Goal: Transaction & Acquisition: Purchase product/service

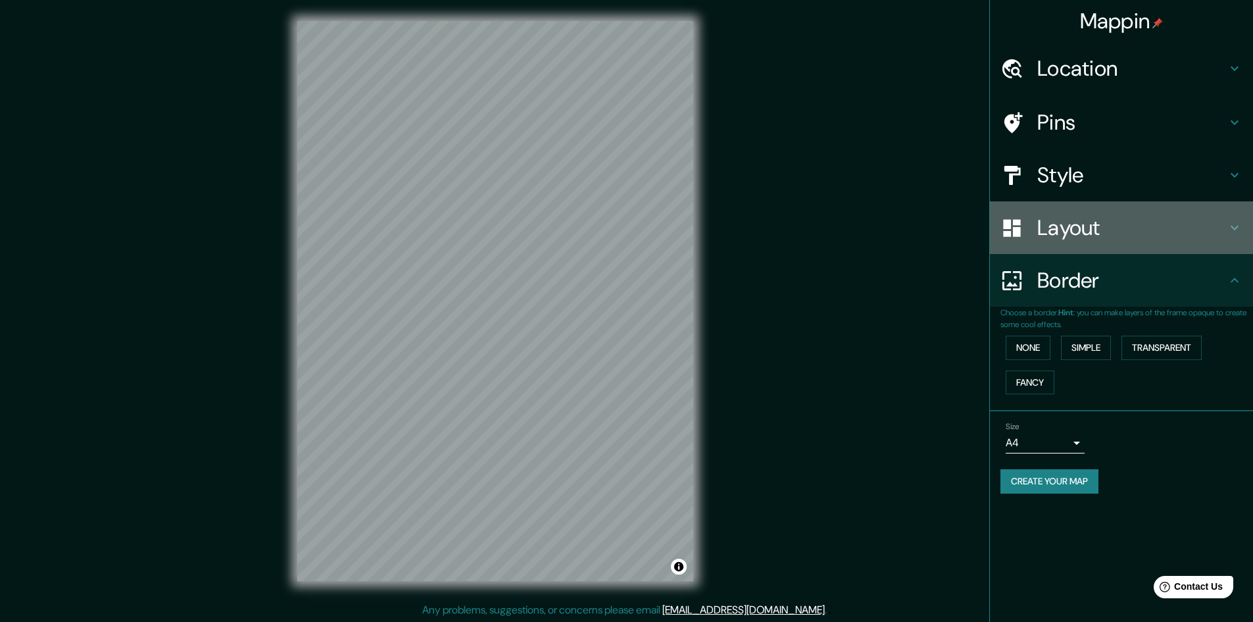
click at [1214, 228] on h4 "Layout" at bounding box center [1131, 227] width 189 height 26
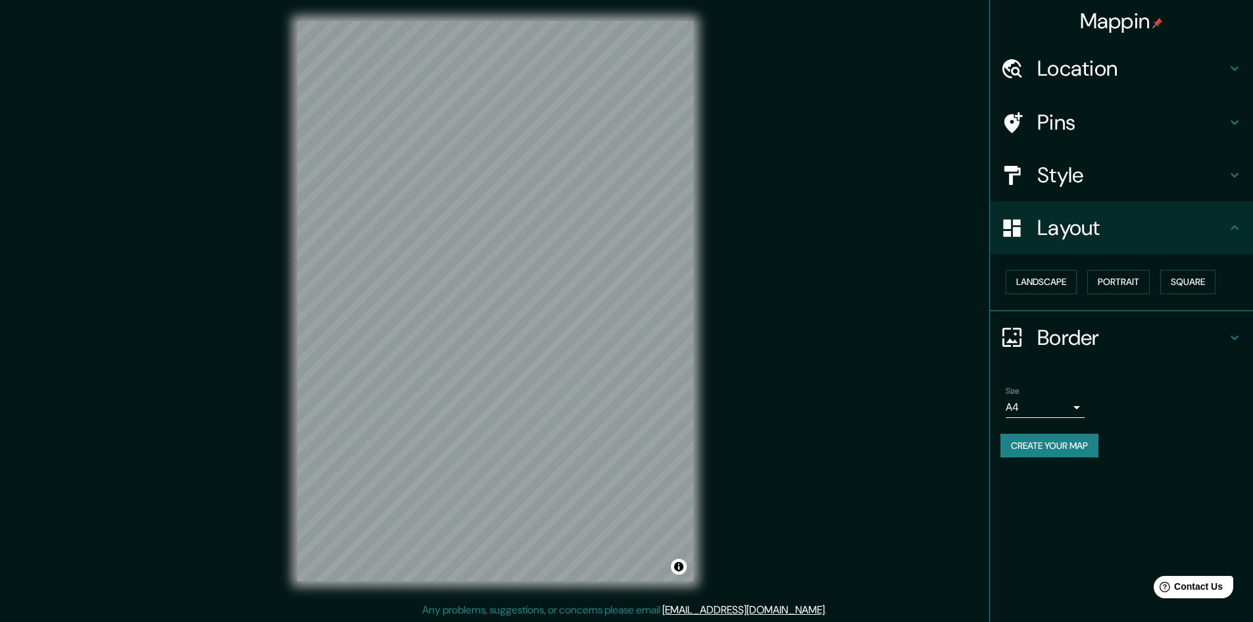
click at [1230, 334] on icon at bounding box center [1235, 338] width 16 height 16
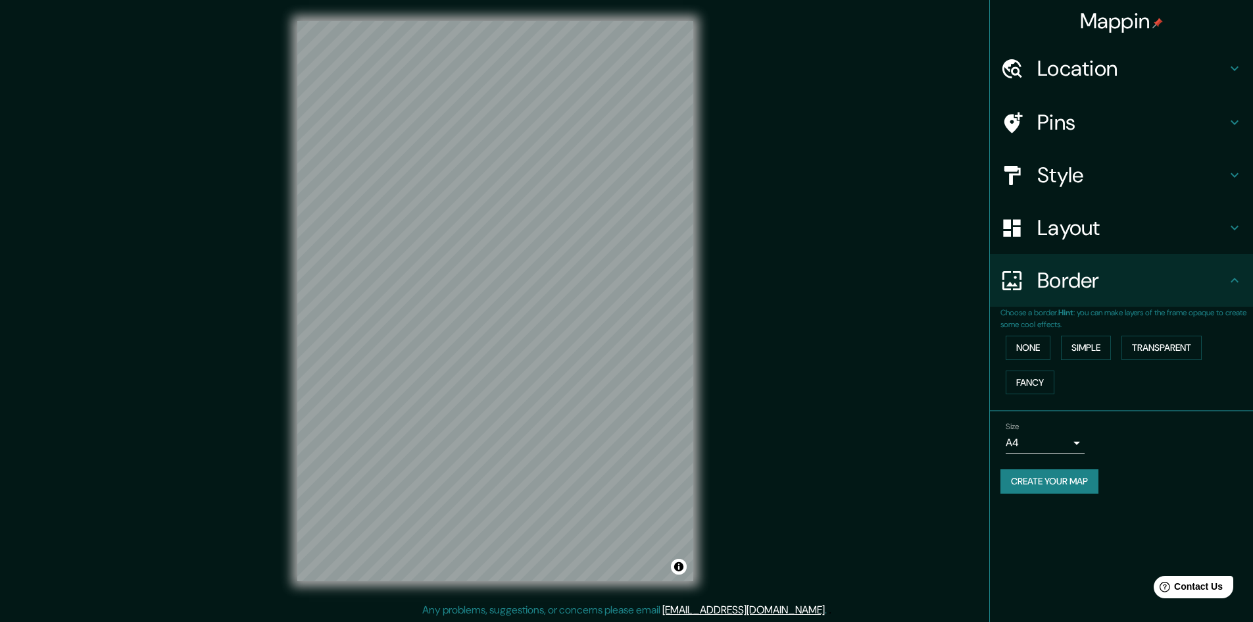
click at [1224, 292] on h4 "Border" at bounding box center [1131, 280] width 189 height 26
click at [1139, 237] on h4 "Layout" at bounding box center [1131, 227] width 189 height 26
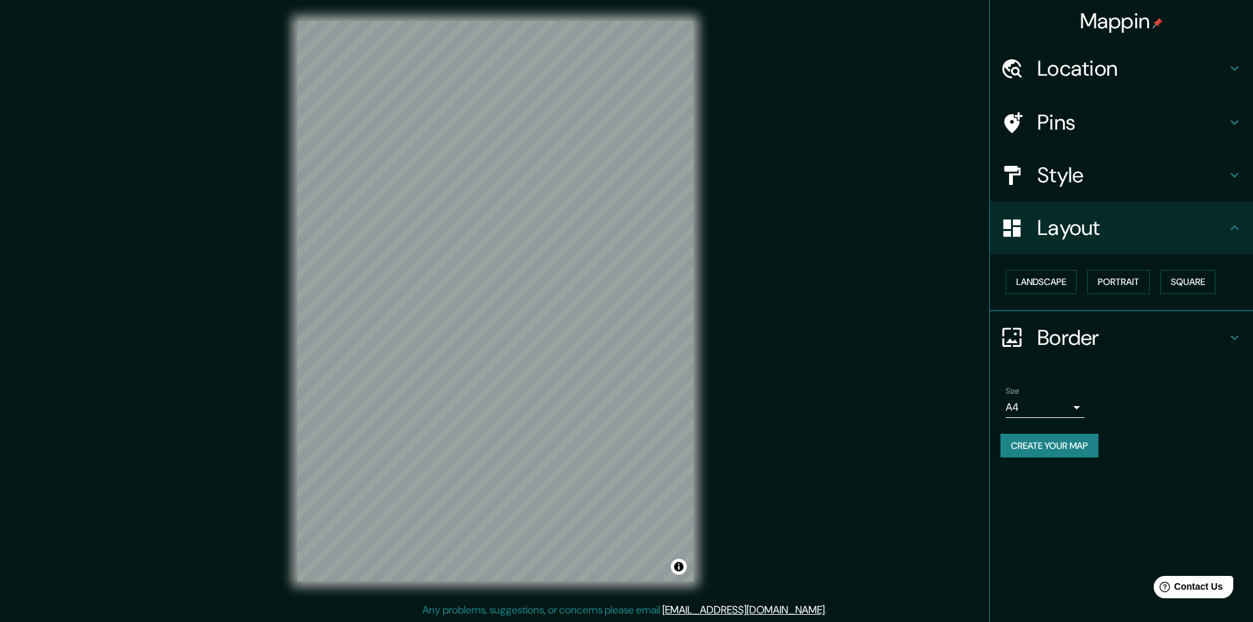
click at [1137, 178] on h4 "Style" at bounding box center [1131, 175] width 189 height 26
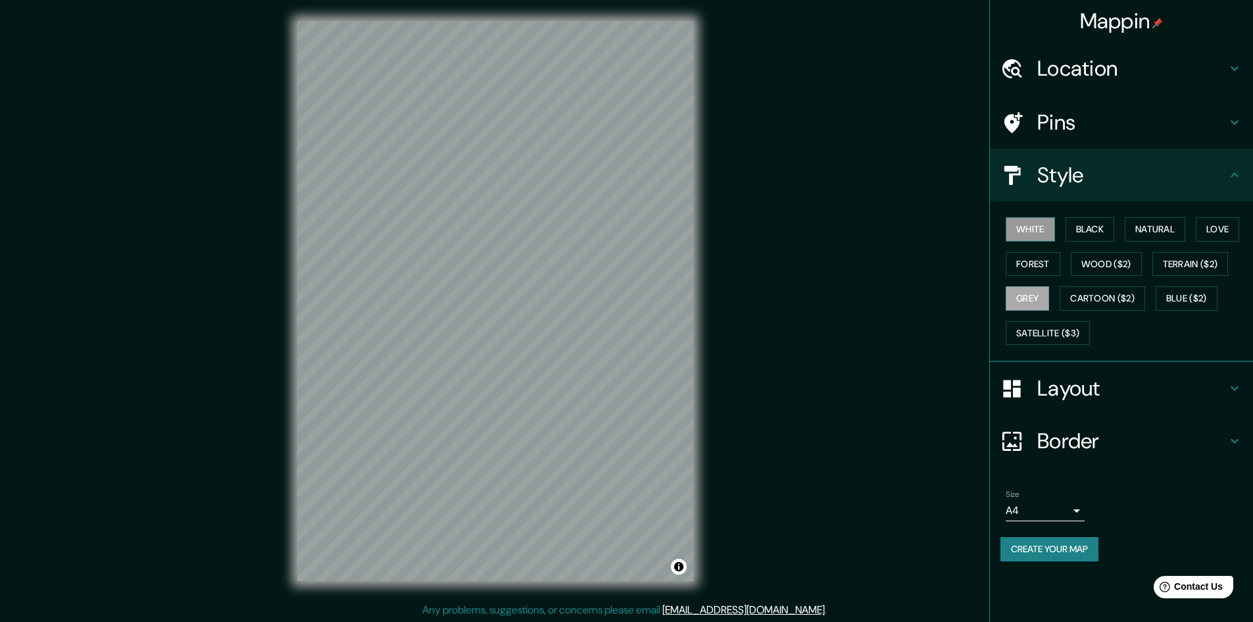
click at [1046, 235] on button "White" at bounding box center [1030, 229] width 49 height 24
click at [1092, 236] on button "Black" at bounding box center [1090, 229] width 49 height 24
click at [1152, 234] on button "Natural" at bounding box center [1155, 229] width 61 height 24
click at [1049, 299] on button "Grey" at bounding box center [1027, 298] width 43 height 24
click at [1156, 311] on button "Blue ($2)" at bounding box center [1187, 298] width 62 height 24
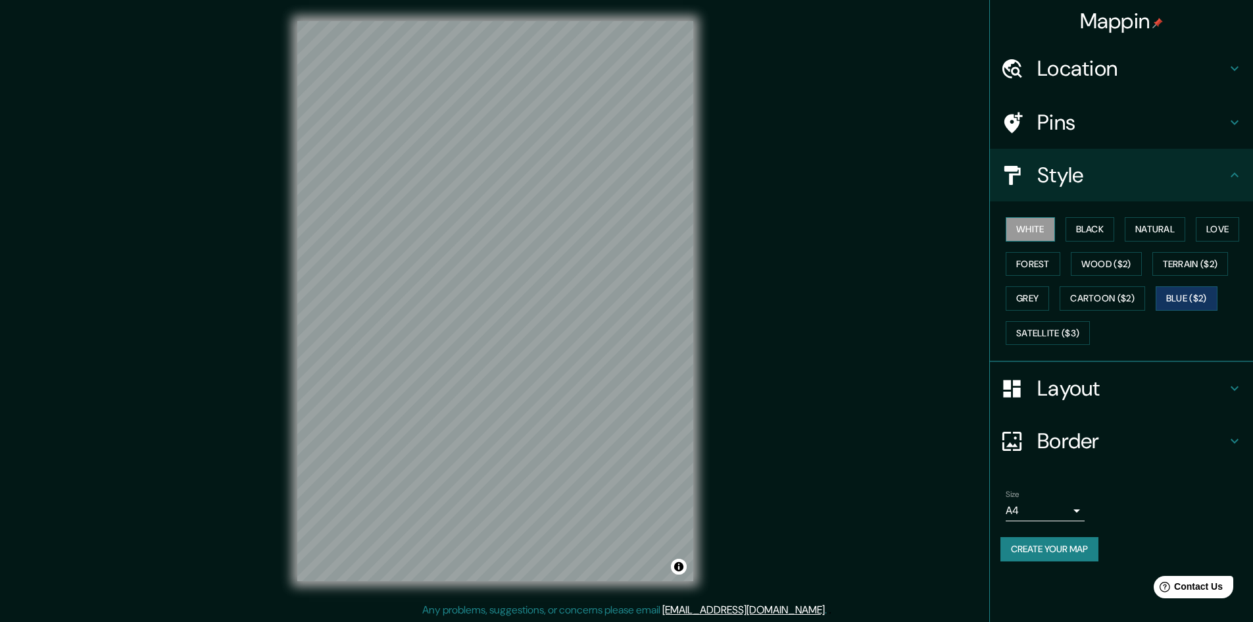
click at [1043, 230] on button "White" at bounding box center [1030, 229] width 49 height 24
click at [1049, 291] on button "Grey" at bounding box center [1027, 298] width 43 height 24
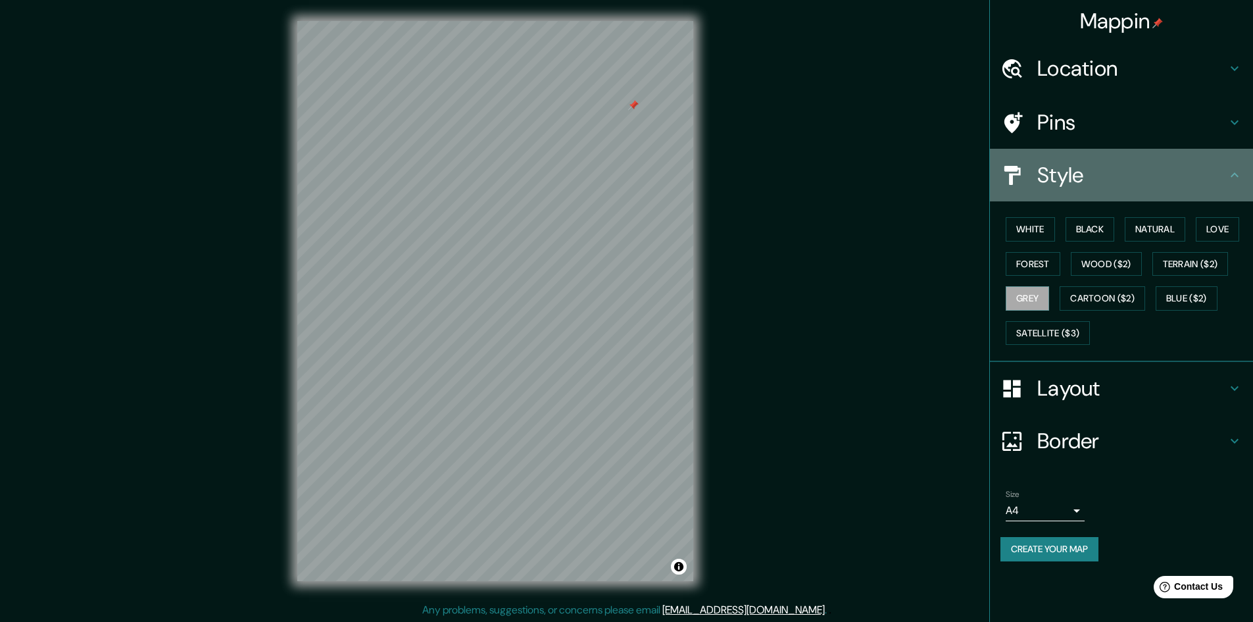
click at [1149, 166] on h4 "Style" at bounding box center [1131, 175] width 189 height 26
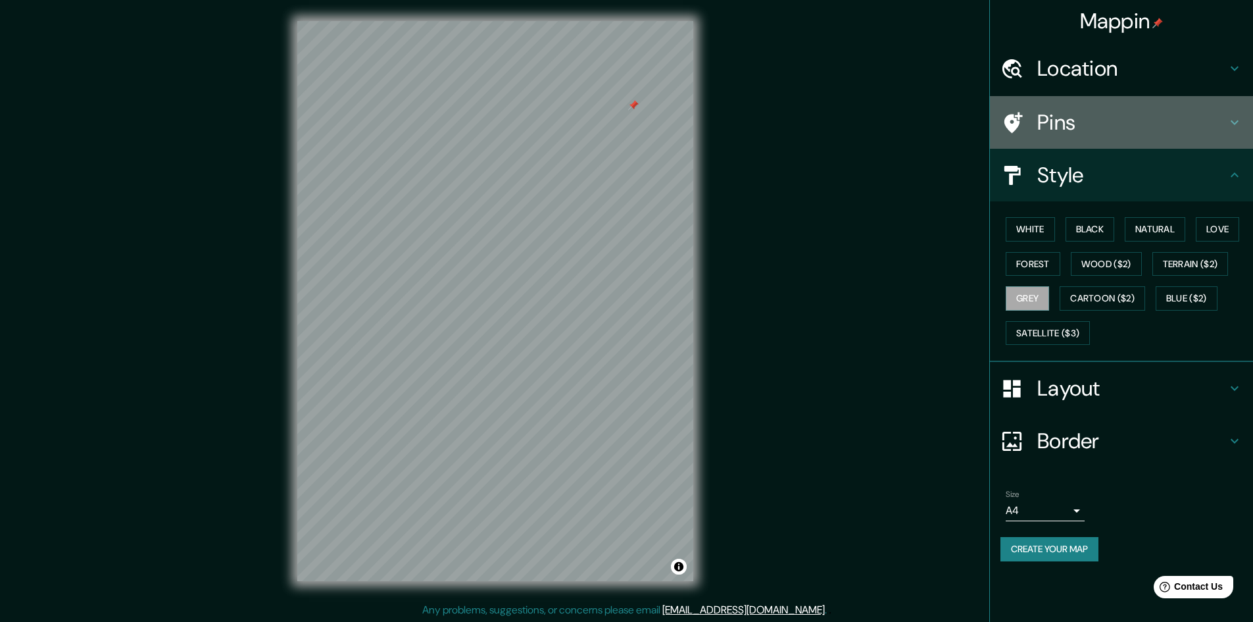
click at [1153, 130] on h4 "Pins" at bounding box center [1131, 122] width 189 height 26
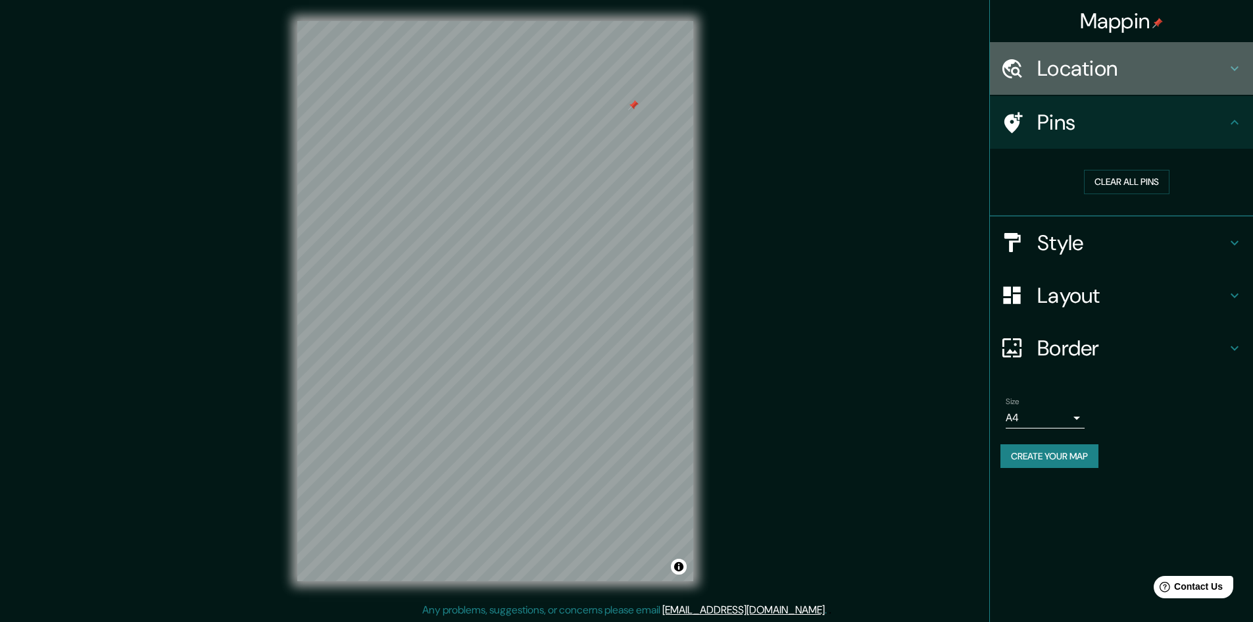
click at [1184, 76] on h4 "Location" at bounding box center [1131, 68] width 189 height 26
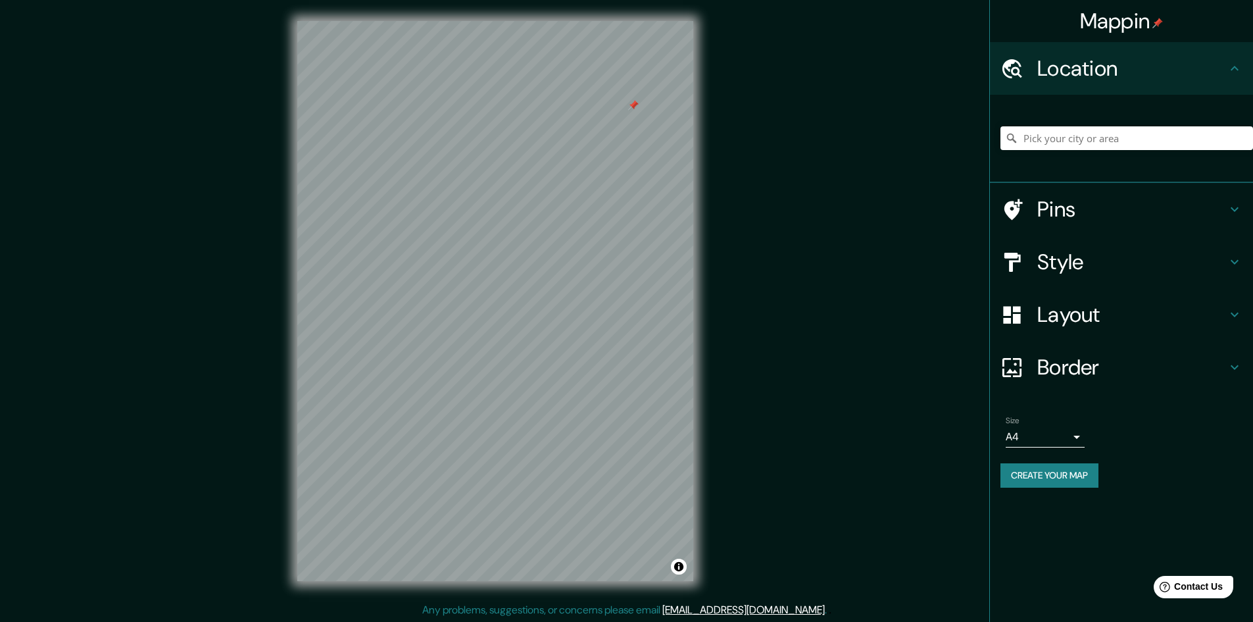
click at [1184, 76] on h4 "Location" at bounding box center [1131, 68] width 189 height 26
click at [1167, 271] on h4 "Style" at bounding box center [1131, 262] width 189 height 26
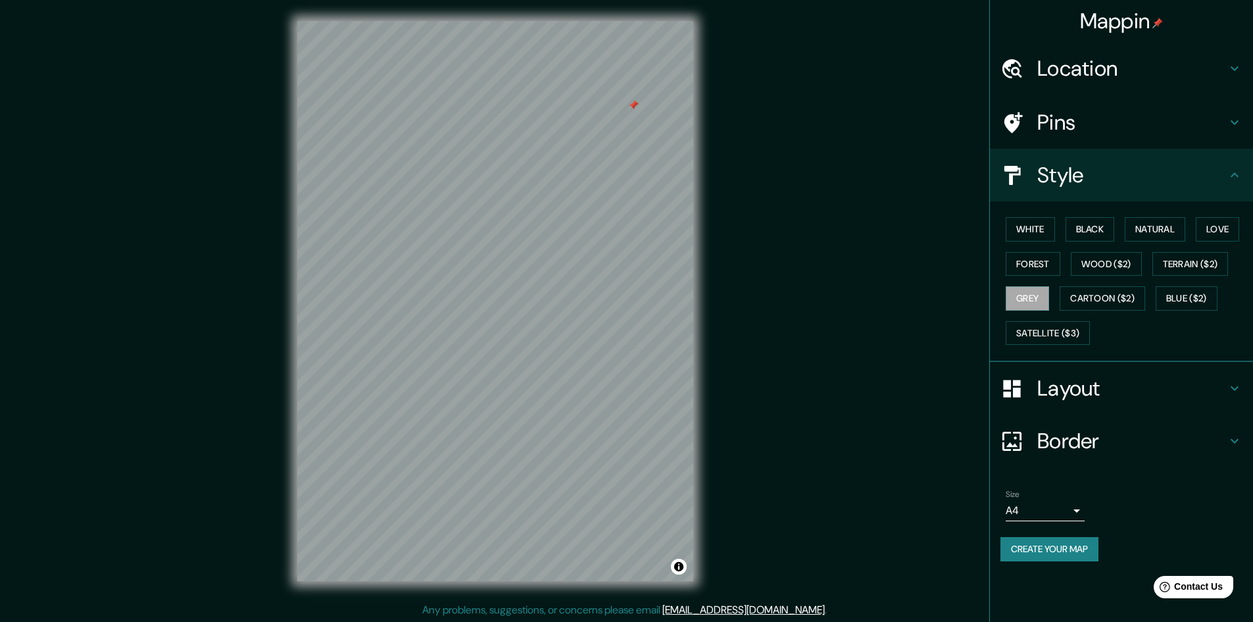
click at [1145, 401] on div "Layout" at bounding box center [1121, 388] width 263 height 53
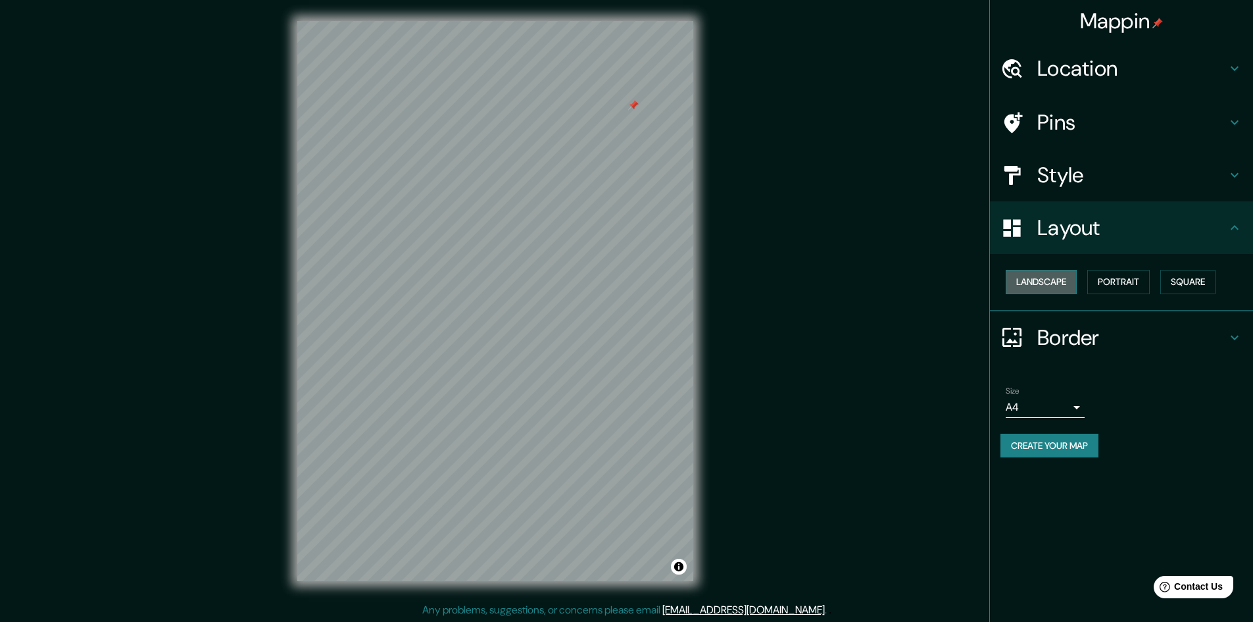
click at [1072, 282] on button "Landscape" at bounding box center [1041, 282] width 71 height 24
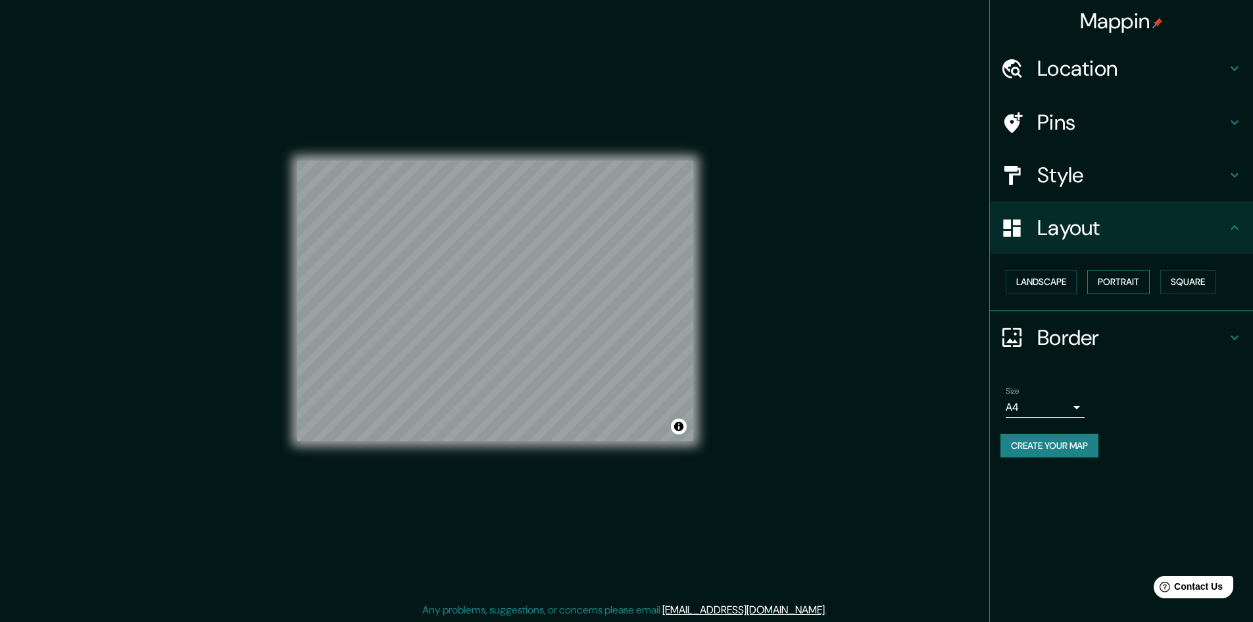
click at [1137, 286] on button "Portrait" at bounding box center [1118, 282] width 62 height 24
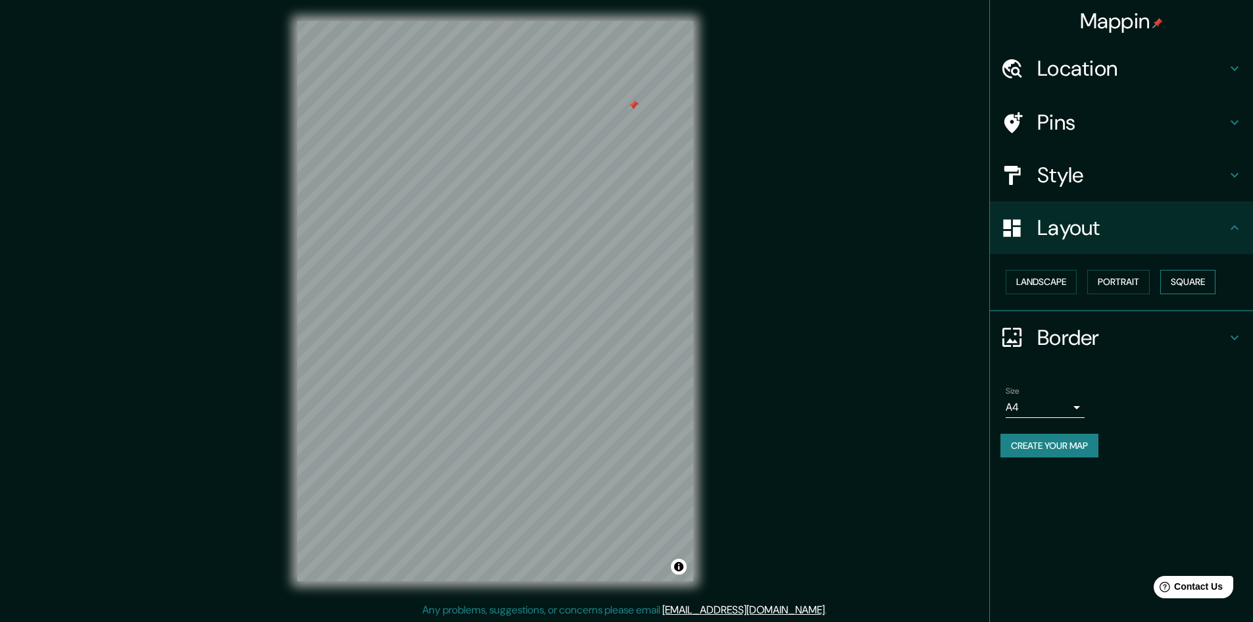
click at [1199, 290] on button "Square" at bounding box center [1187, 282] width 55 height 24
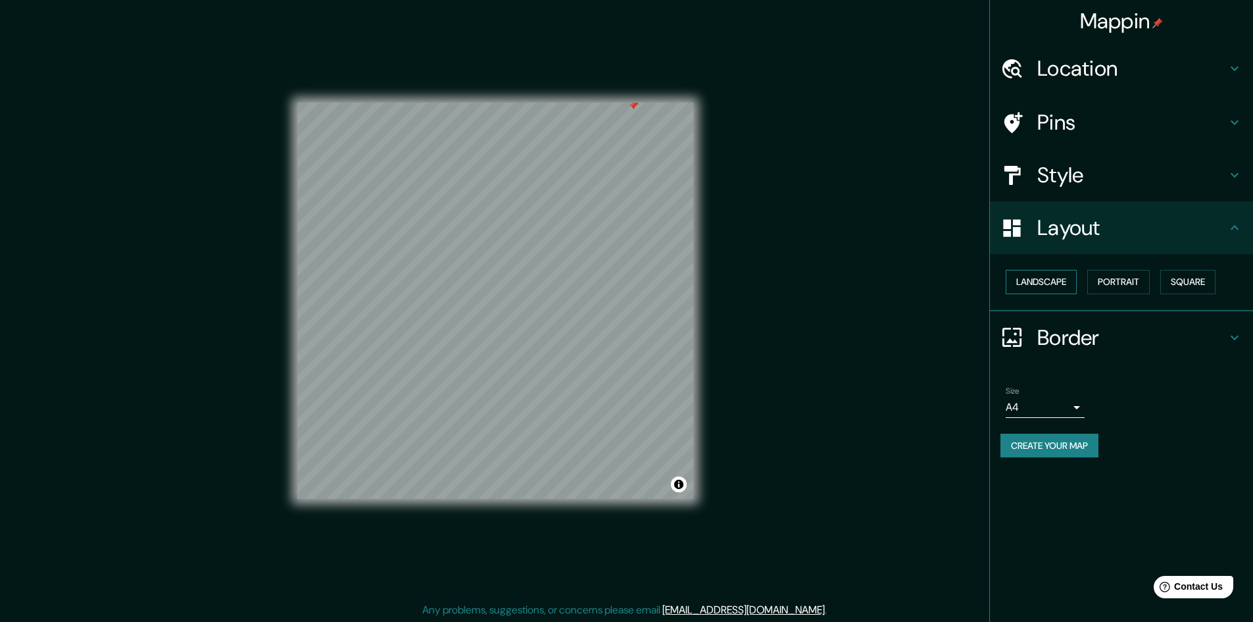
click at [1061, 286] on button "Landscape" at bounding box center [1041, 282] width 71 height 24
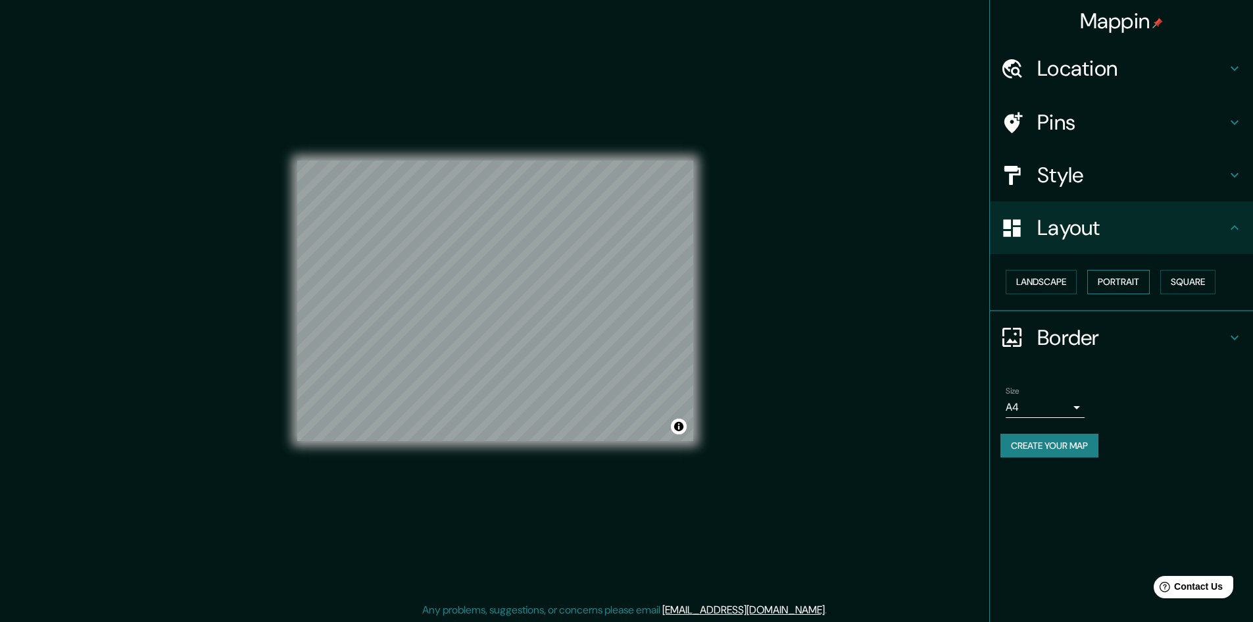
click at [1117, 286] on button "Portrait" at bounding box center [1118, 282] width 62 height 24
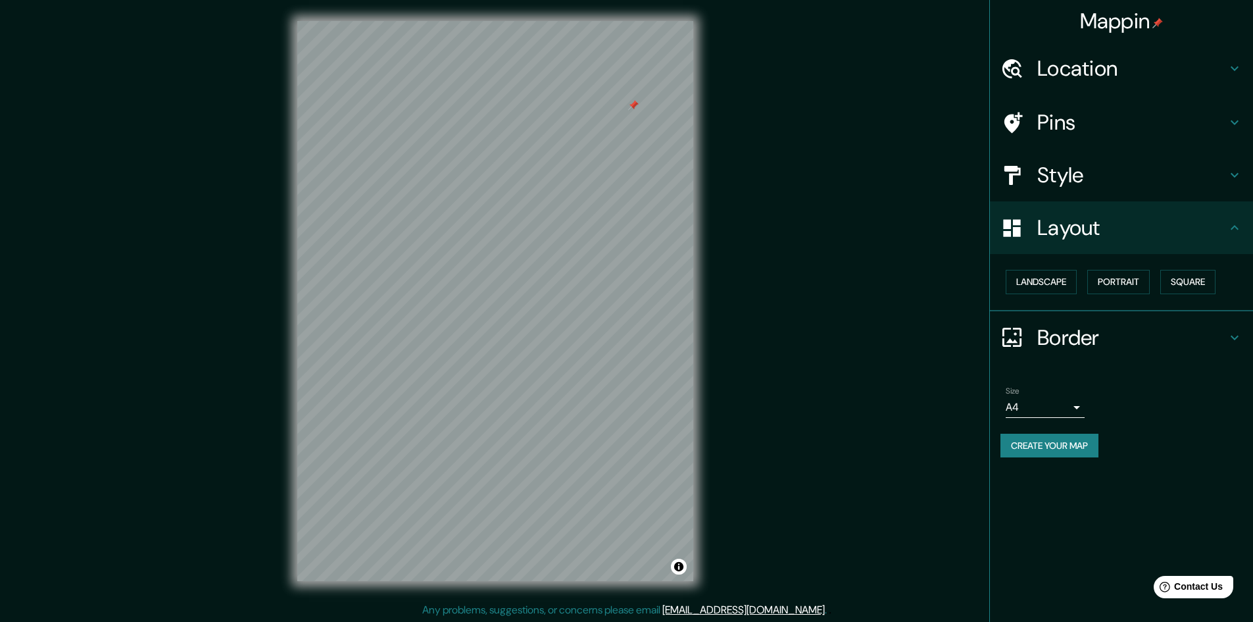
click at [1101, 114] on h4 "Pins" at bounding box center [1131, 122] width 189 height 26
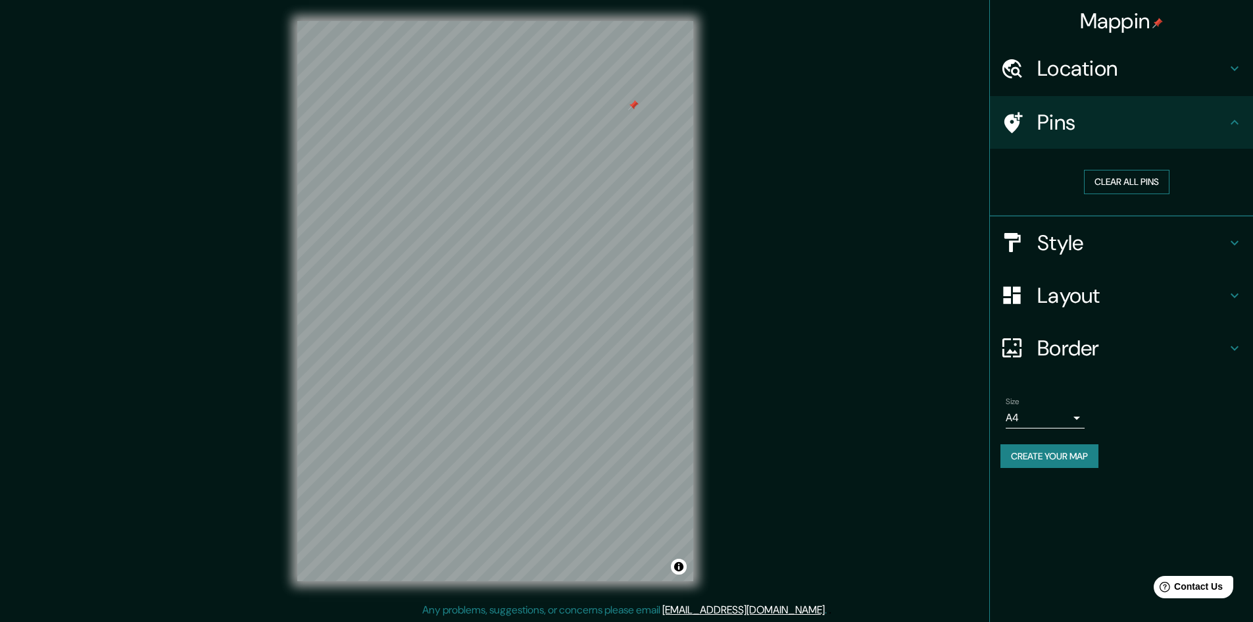
click at [1102, 180] on button "Clear all pins" at bounding box center [1127, 182] width 86 height 24
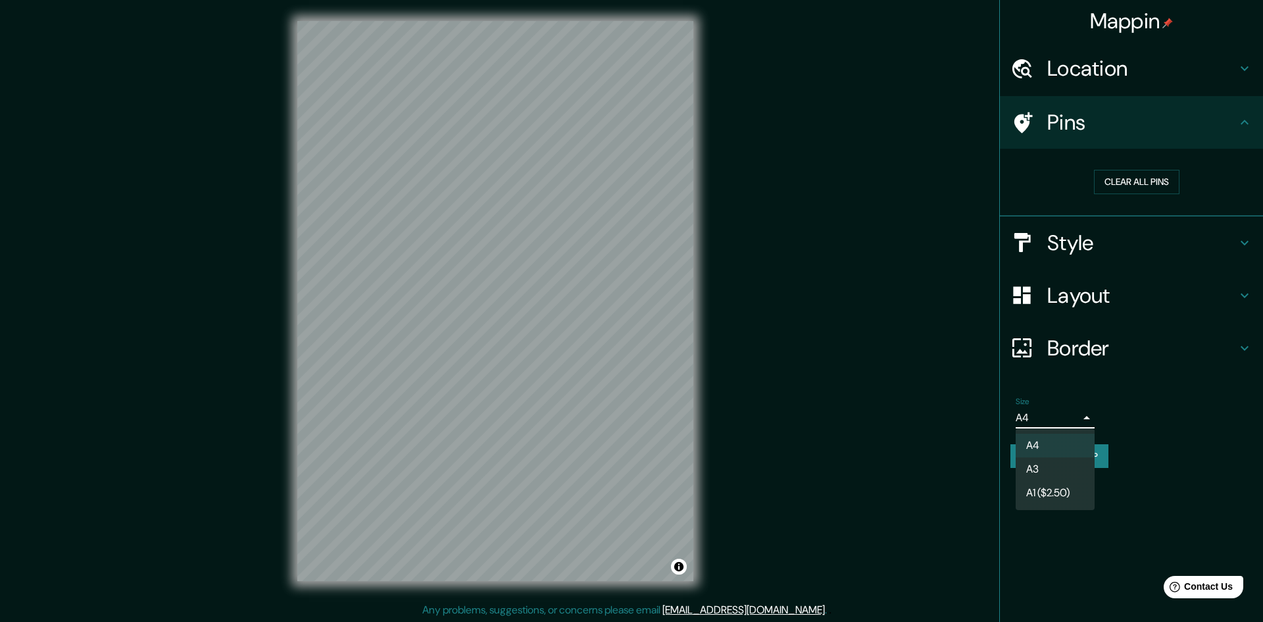
click at [1074, 419] on body "Mappin Location Paraguay Paraguay Calama, Región de Antofagasta 1390000, Chile …" at bounding box center [631, 311] width 1263 height 622
click at [1069, 460] on li "A3" at bounding box center [1055, 469] width 79 height 24
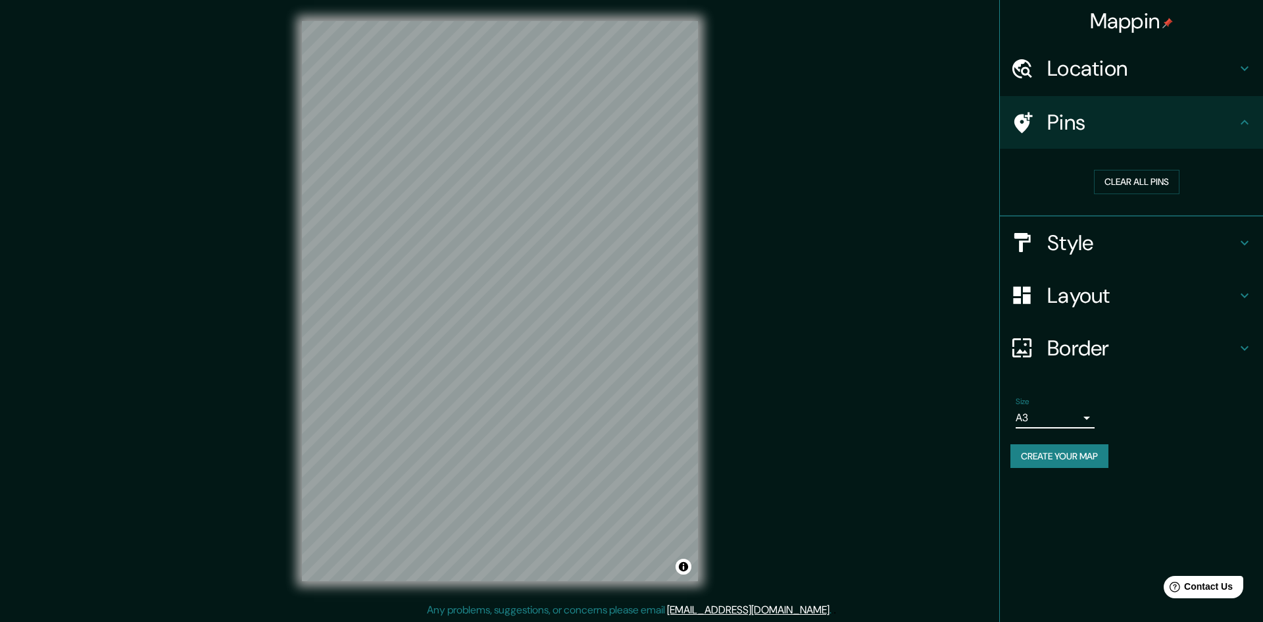
click at [1074, 414] on body "Mappin Location Paraguay Paraguay Calama, Región de Antofagasta 1390000, Chile …" at bounding box center [631, 311] width 1263 height 622
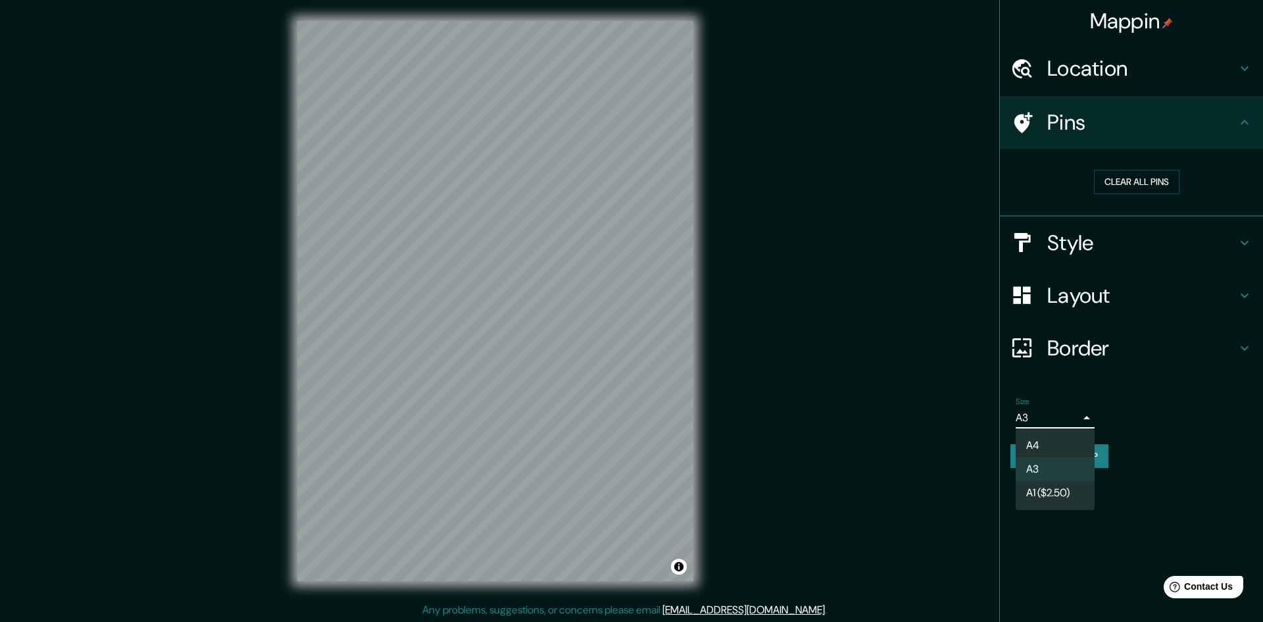
click at [1166, 509] on div at bounding box center [631, 311] width 1263 height 622
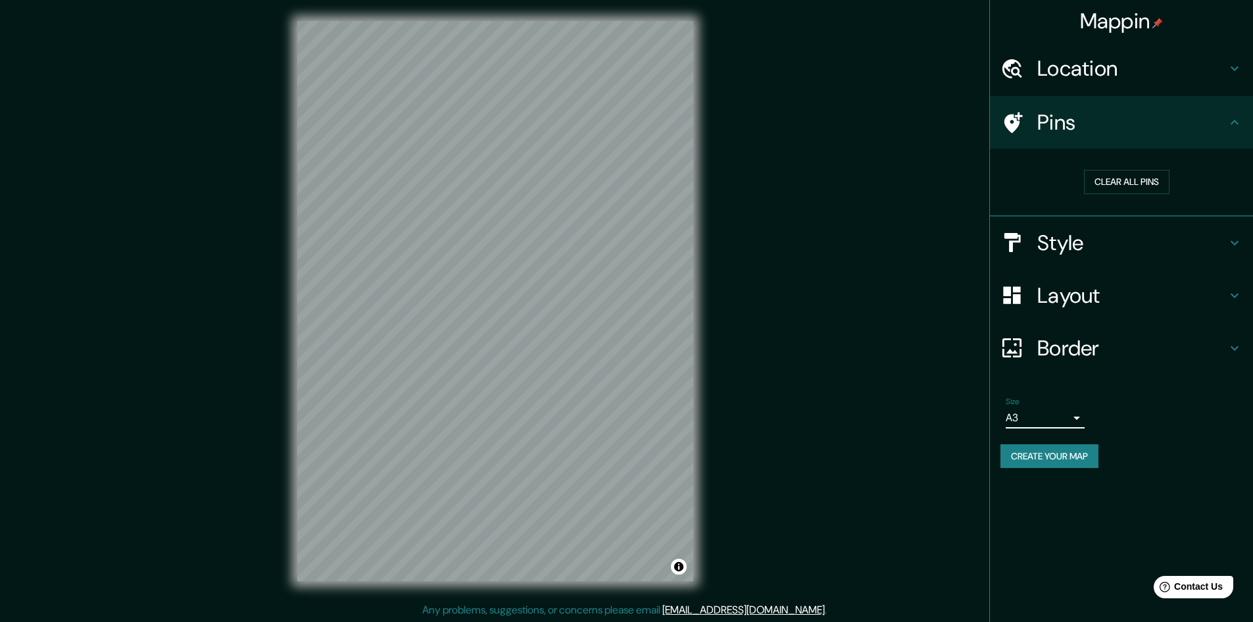
click at [1090, 462] on button "Create your map" at bounding box center [1050, 456] width 98 height 24
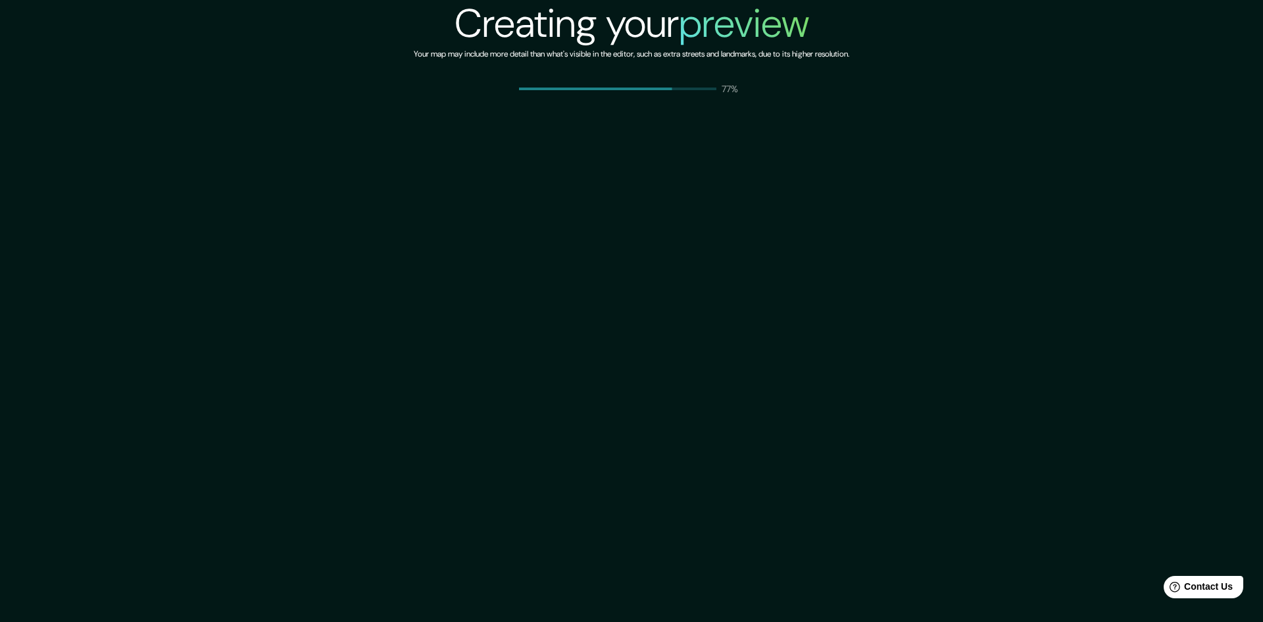
click at [773, 228] on div "Creating your preview Your map may include more detail than what's visible in t…" at bounding box center [631, 311] width 1263 height 622
click at [803, 252] on div "Creating your preview Your map may include more detail than what's visible in t…" at bounding box center [631, 311] width 1263 height 622
click at [815, 180] on div "Creating your preview Your map may include more detail than what's visible in t…" at bounding box center [631, 311] width 1263 height 622
drag, startPoint x: 853, startPoint y: 195, endPoint x: 839, endPoint y: 242, distance: 48.9
click at [853, 196] on div "Creating your preview Your map may include more detail than what's visible in t…" at bounding box center [631, 311] width 1263 height 622
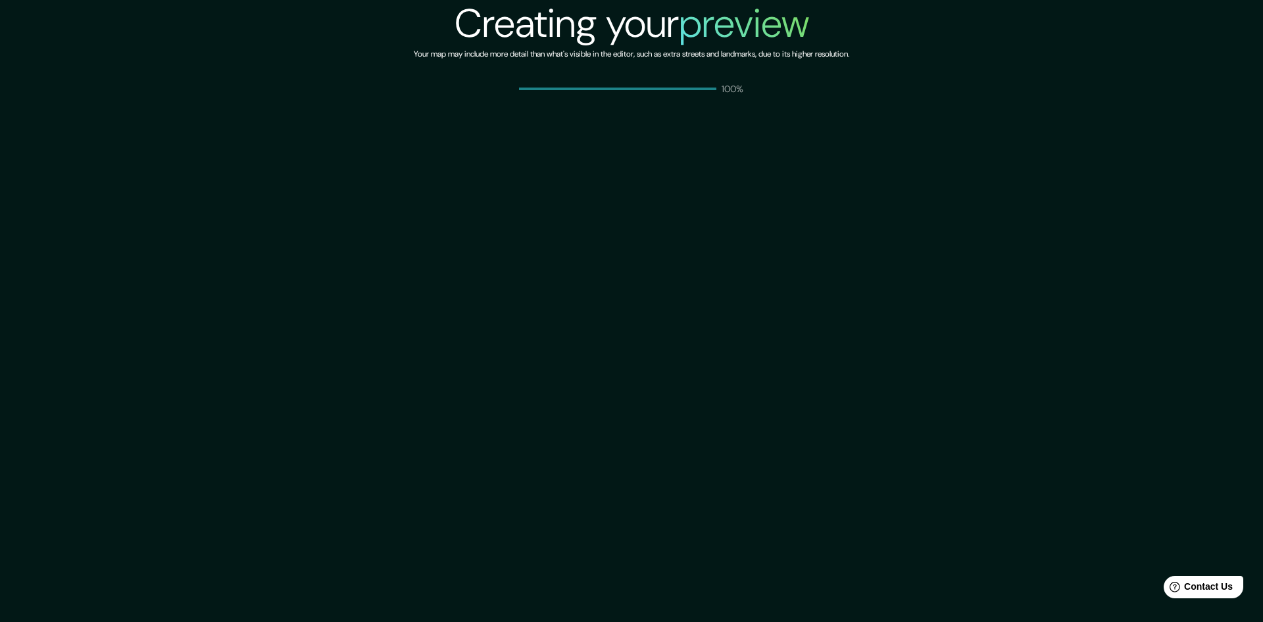
click at [842, 159] on div "Creating your preview Your map may include more detail than what's visible in t…" at bounding box center [631, 311] width 1263 height 622
click at [844, 193] on div "Creating your preview Your map may include more detail than what's visible in t…" at bounding box center [631, 311] width 1263 height 622
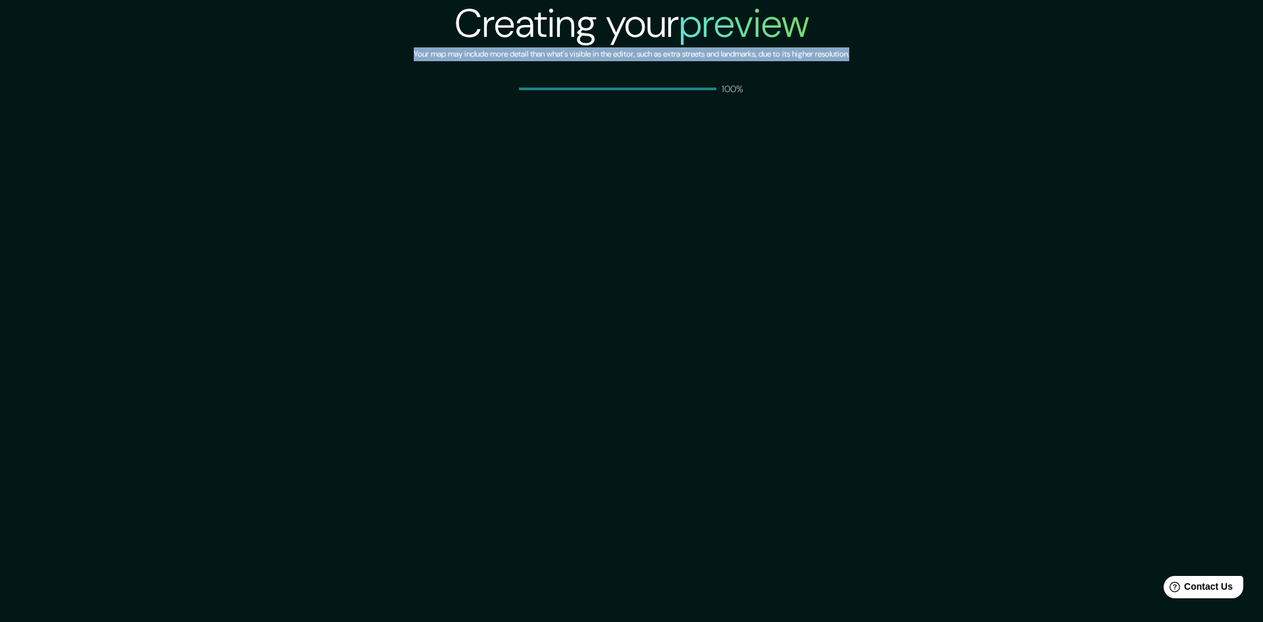
click at [844, 194] on div "Creating your preview Your map may include more detail than what's visible in t…" at bounding box center [631, 311] width 1263 height 622
drag, startPoint x: 843, startPoint y: 204, endPoint x: 835, endPoint y: 236, distance: 32.5
click at [843, 205] on div "Creating your preview Your map may include more detail than what's visible in t…" at bounding box center [631, 311] width 1263 height 622
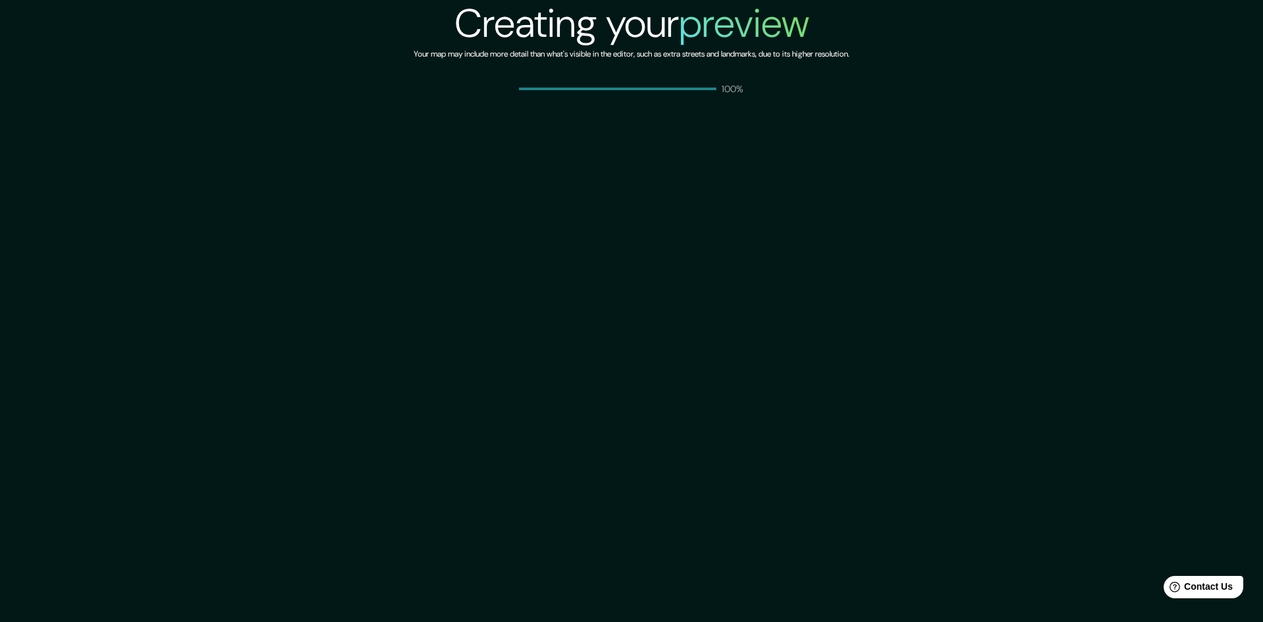
drag, startPoint x: 834, startPoint y: 245, endPoint x: 509, endPoint y: 122, distance: 347.5
click at [687, 187] on div "Creating your preview Your map may include more detail than what's visible in t…" at bounding box center [631, 311] width 1263 height 622
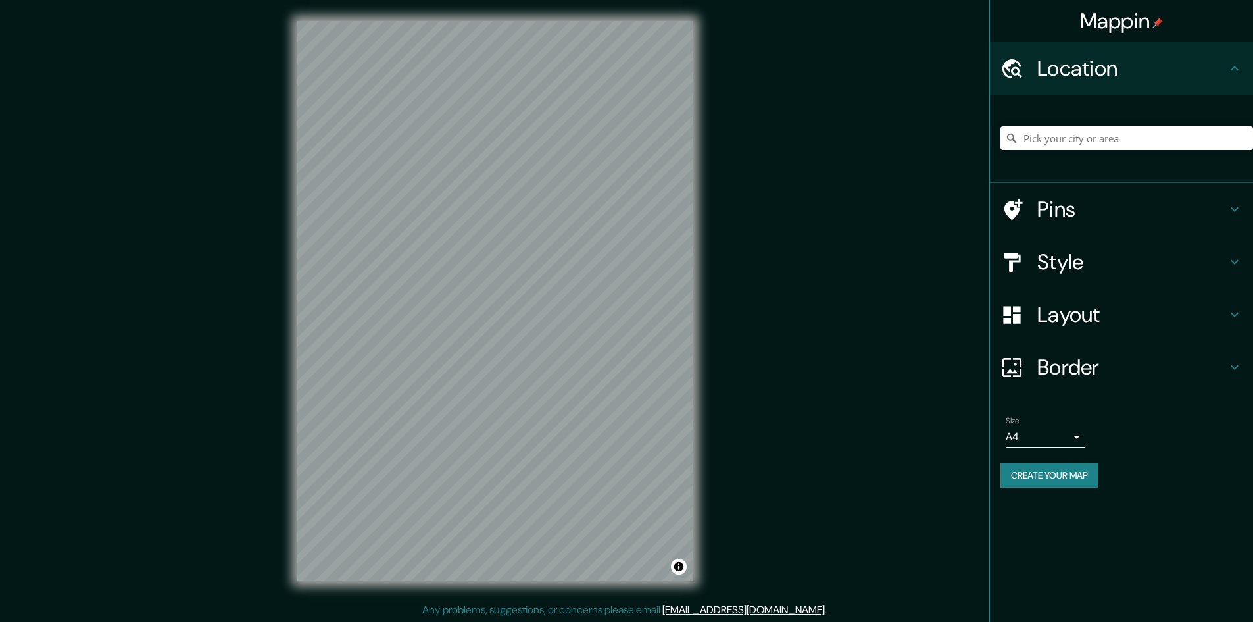
click at [1074, 150] on div at bounding box center [1127, 138] width 253 height 66
click at [1074, 141] on input "Pick your city or area" at bounding box center [1127, 138] width 253 height 24
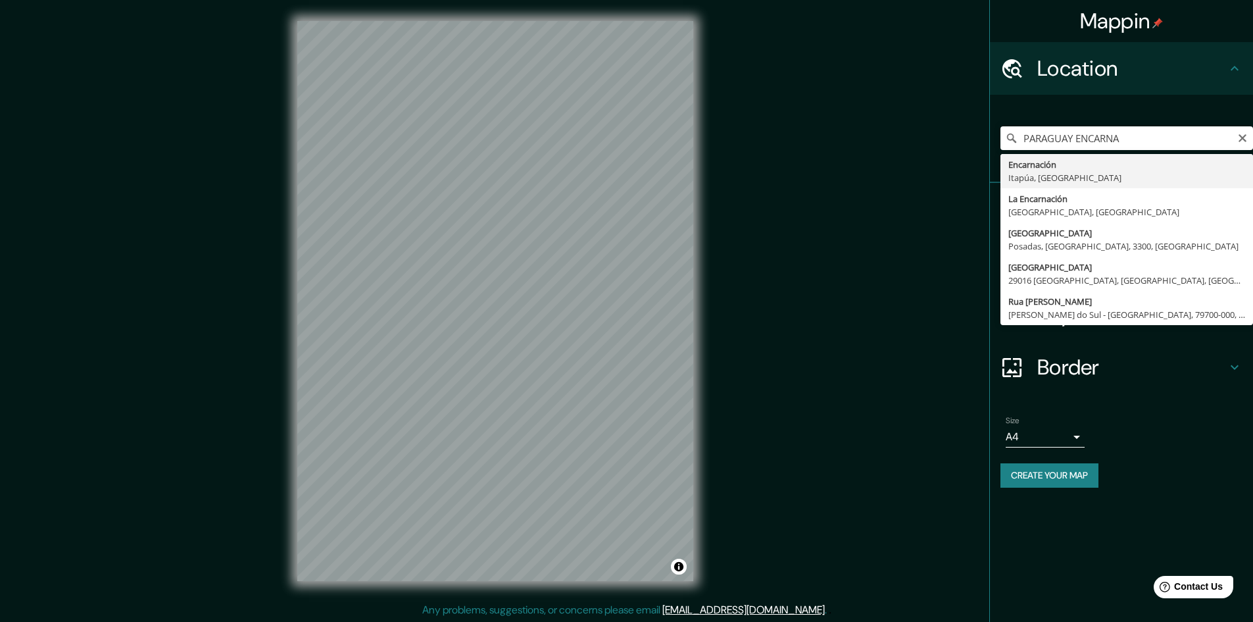
type input "Encarnación, Itapúa, Paraguay"
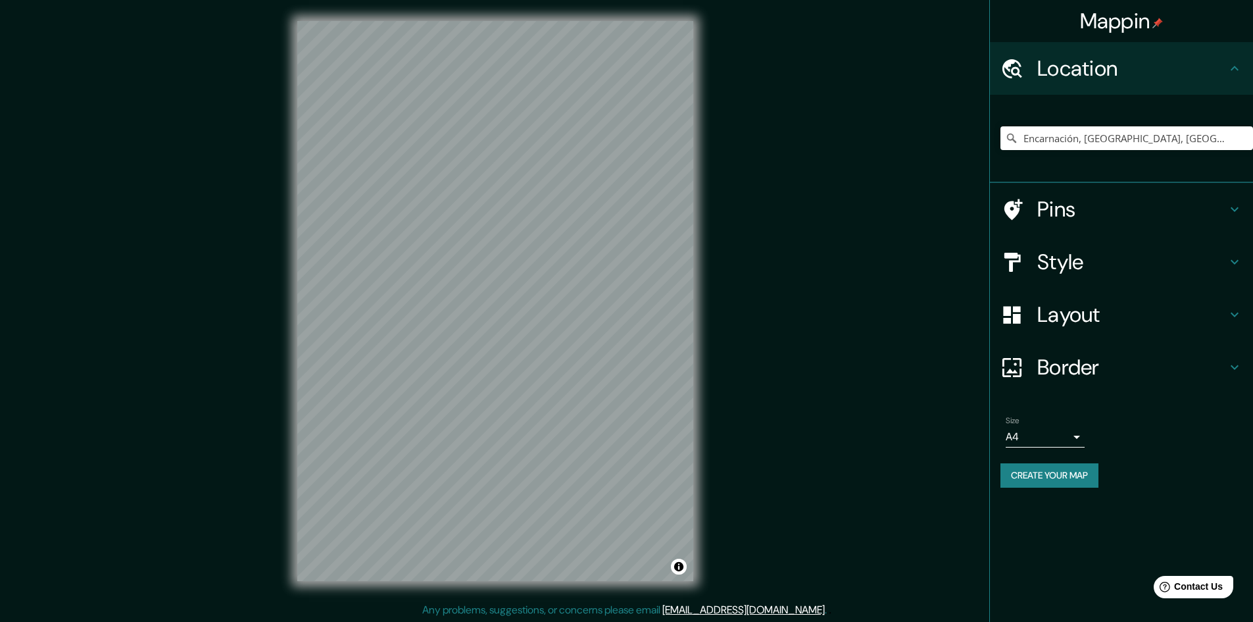
click at [1144, 269] on h4 "Style" at bounding box center [1131, 262] width 189 height 26
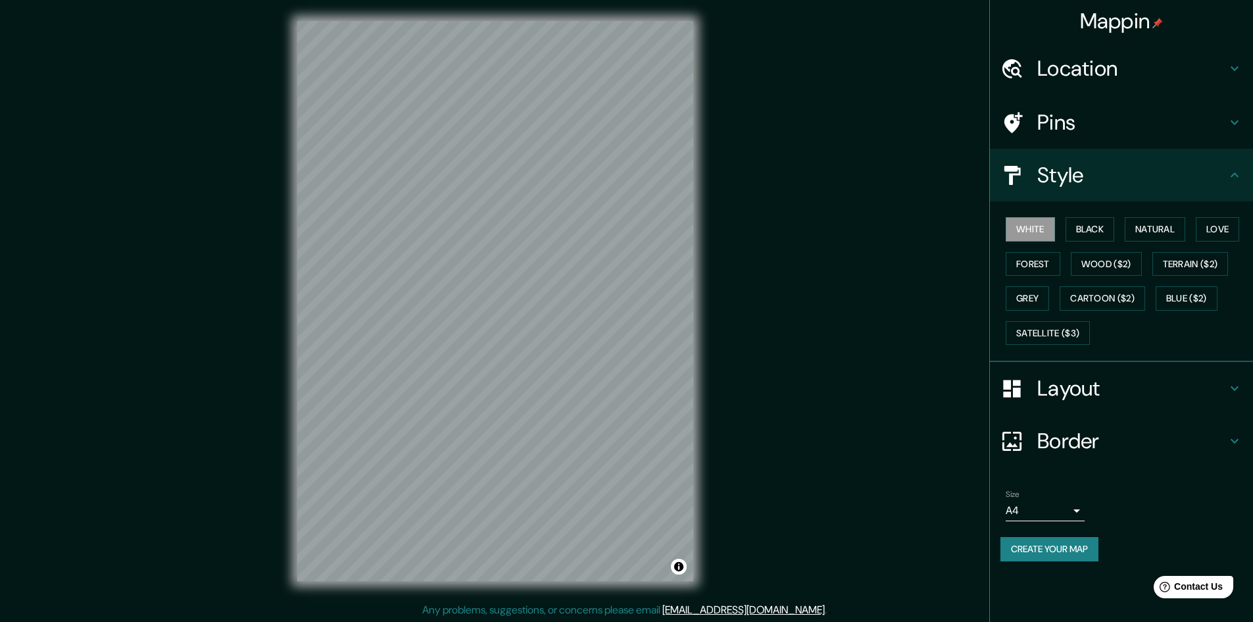
click at [1052, 310] on div "White Black Natural Love Forest Wood ($2) Terrain ($2) Grey Cartoon ($2) Blue (…" at bounding box center [1127, 281] width 253 height 138
click at [1047, 309] on button "Grey" at bounding box center [1027, 298] width 43 height 24
click at [1068, 542] on button "Create your map" at bounding box center [1050, 549] width 98 height 24
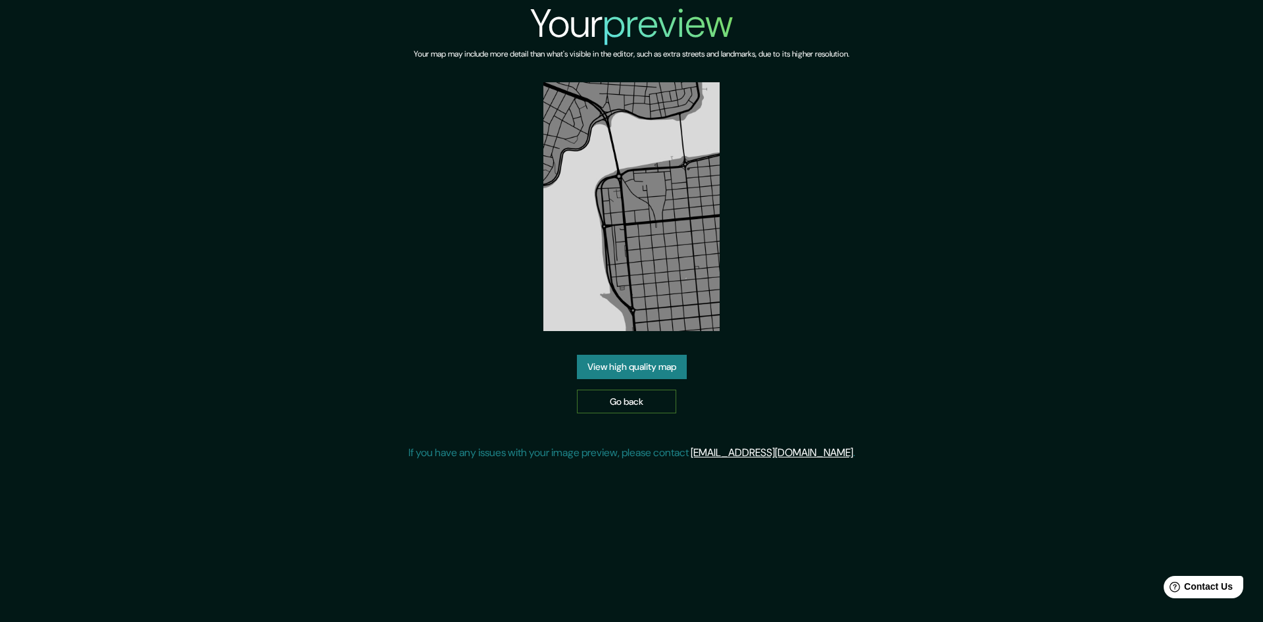
click at [670, 402] on link "Go back" at bounding box center [626, 401] width 99 height 24
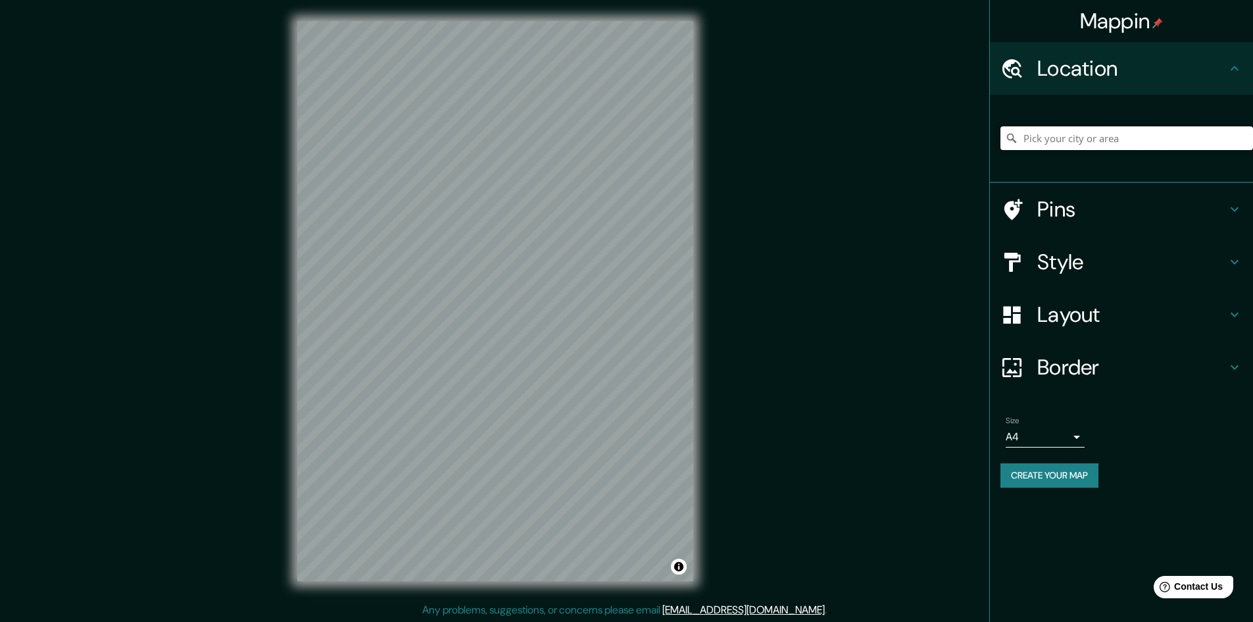
click at [1130, 136] on input "Pick your city or area" at bounding box center [1127, 138] width 253 height 24
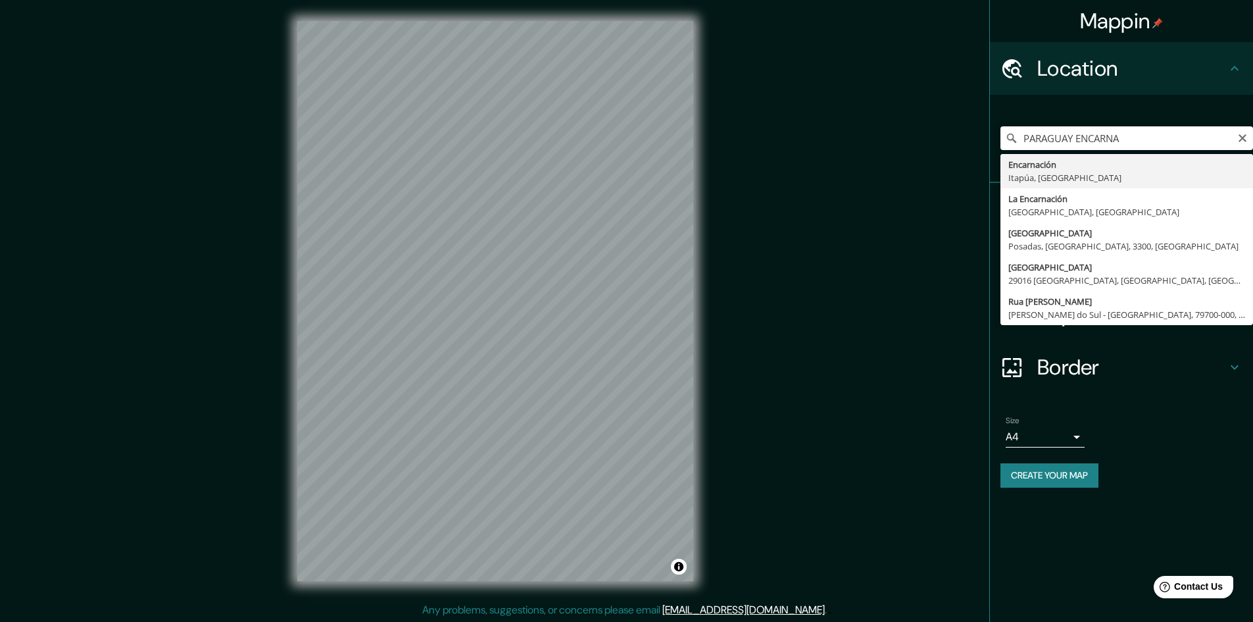
type input "Encarnación, Itapúa, Paraguay"
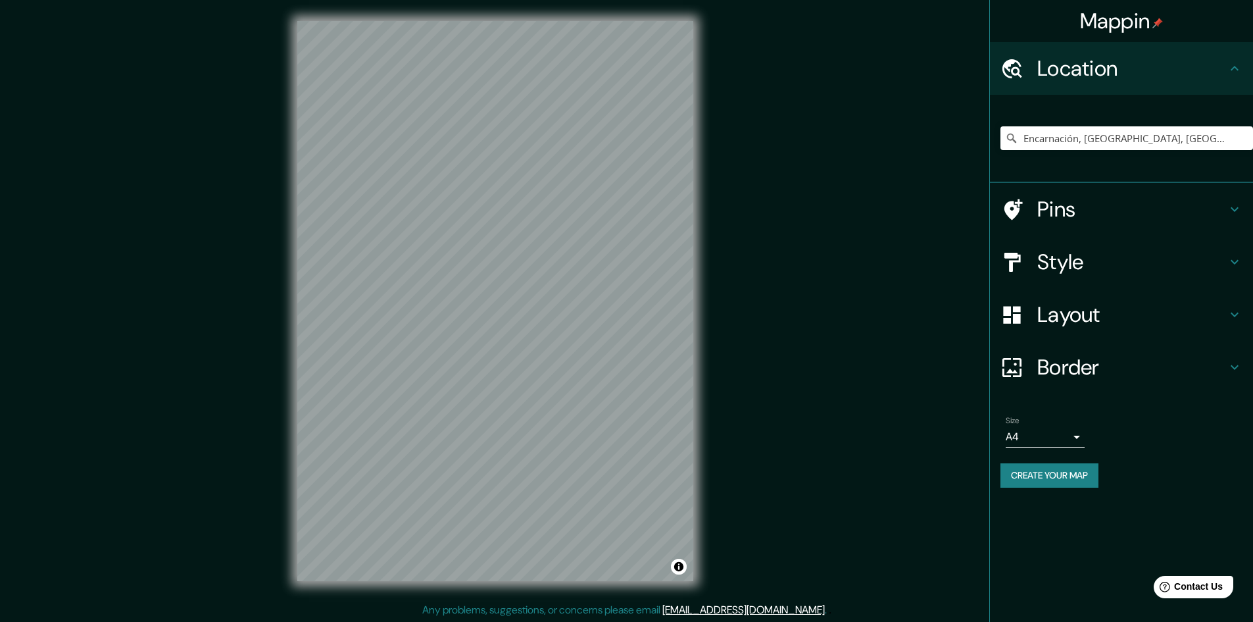
click at [1133, 259] on h4 "Style" at bounding box center [1131, 262] width 189 height 26
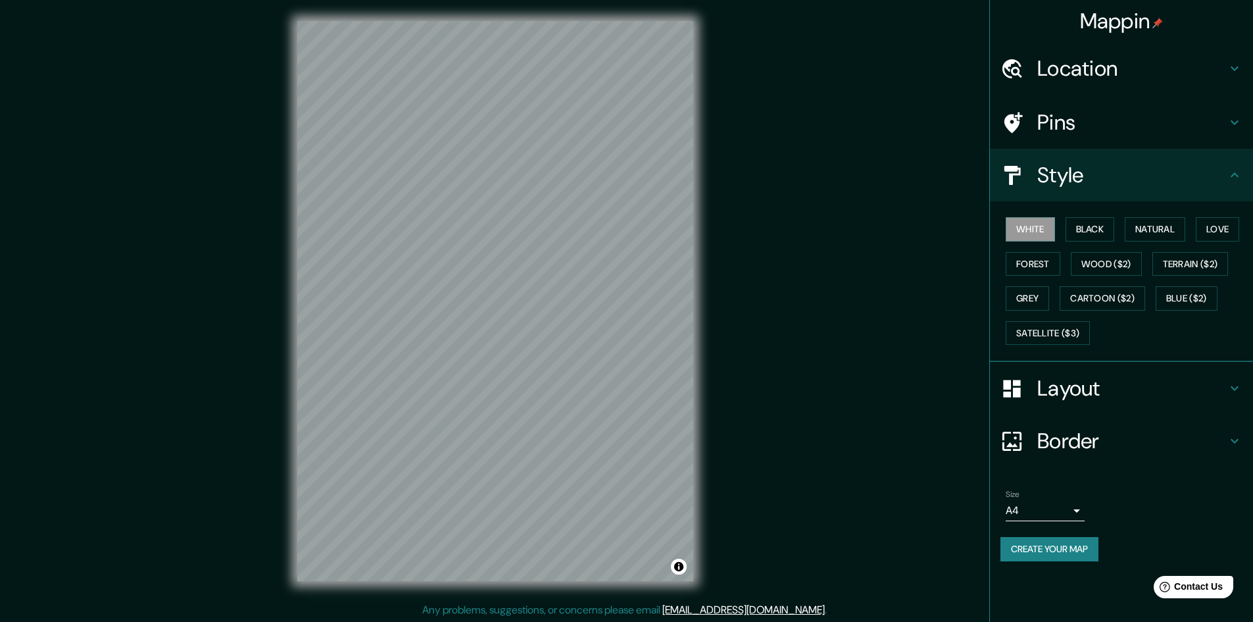
drag, startPoint x: 1033, startPoint y: 305, endPoint x: 1027, endPoint y: 316, distance: 12.4
click at [1033, 305] on button "Grey" at bounding box center [1027, 298] width 43 height 24
click at [1093, 557] on button "Create your map" at bounding box center [1050, 549] width 98 height 24
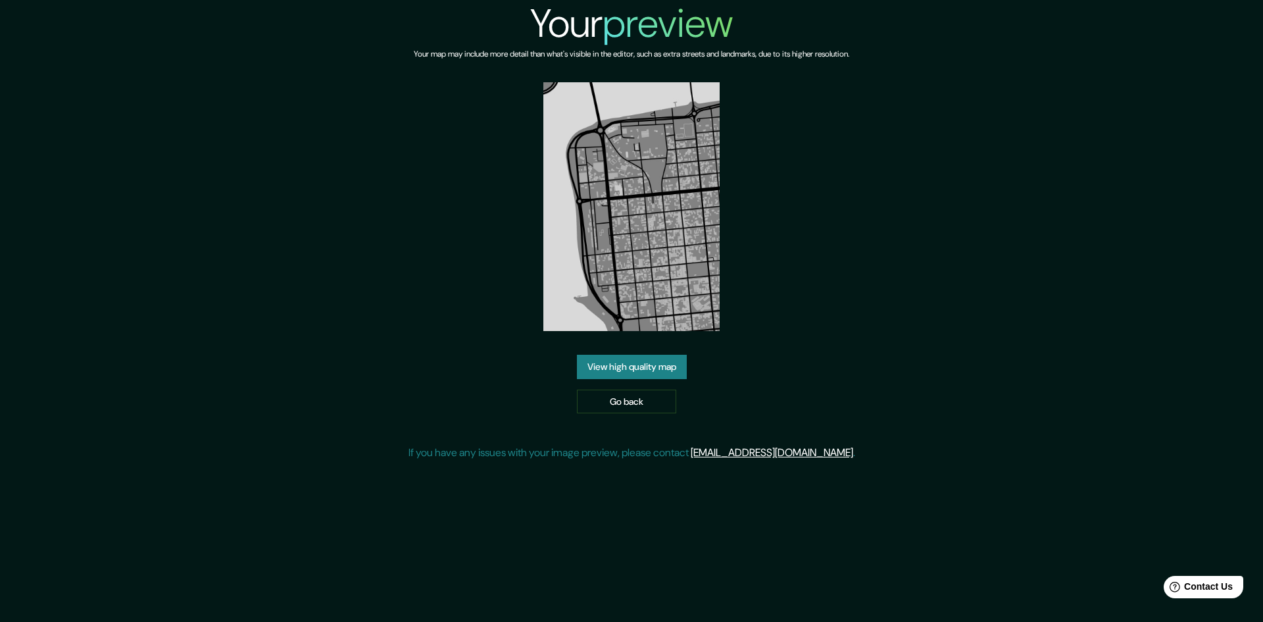
click at [638, 370] on link "View high quality map" at bounding box center [632, 367] width 110 height 24
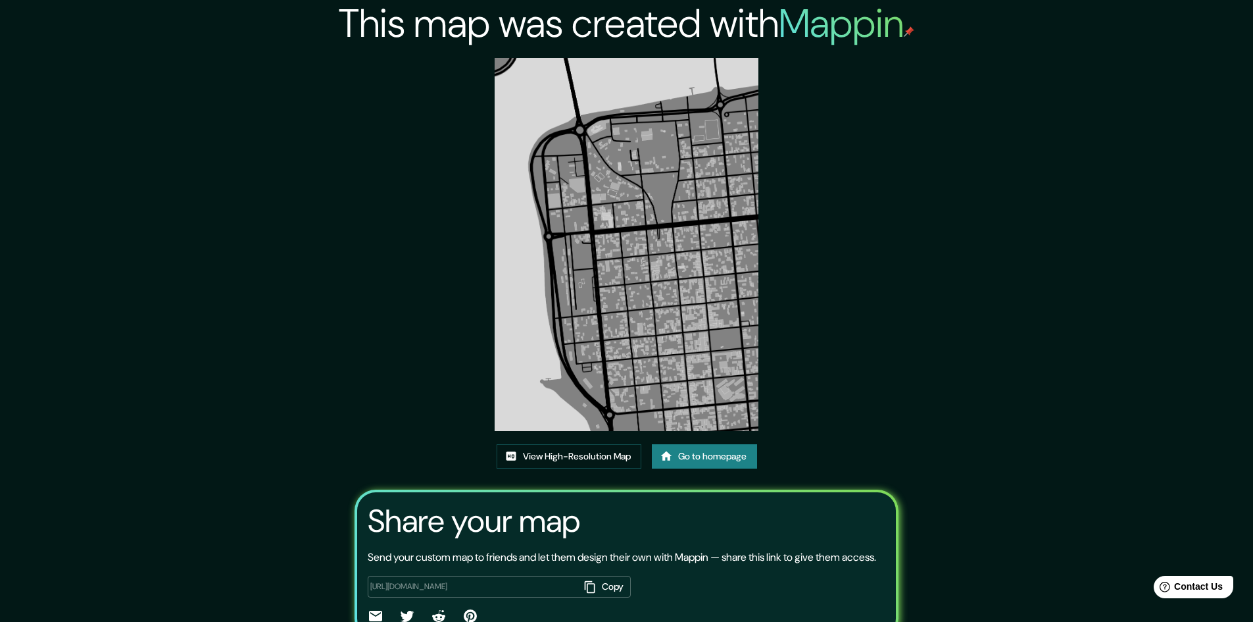
scroll to position [80, 0]
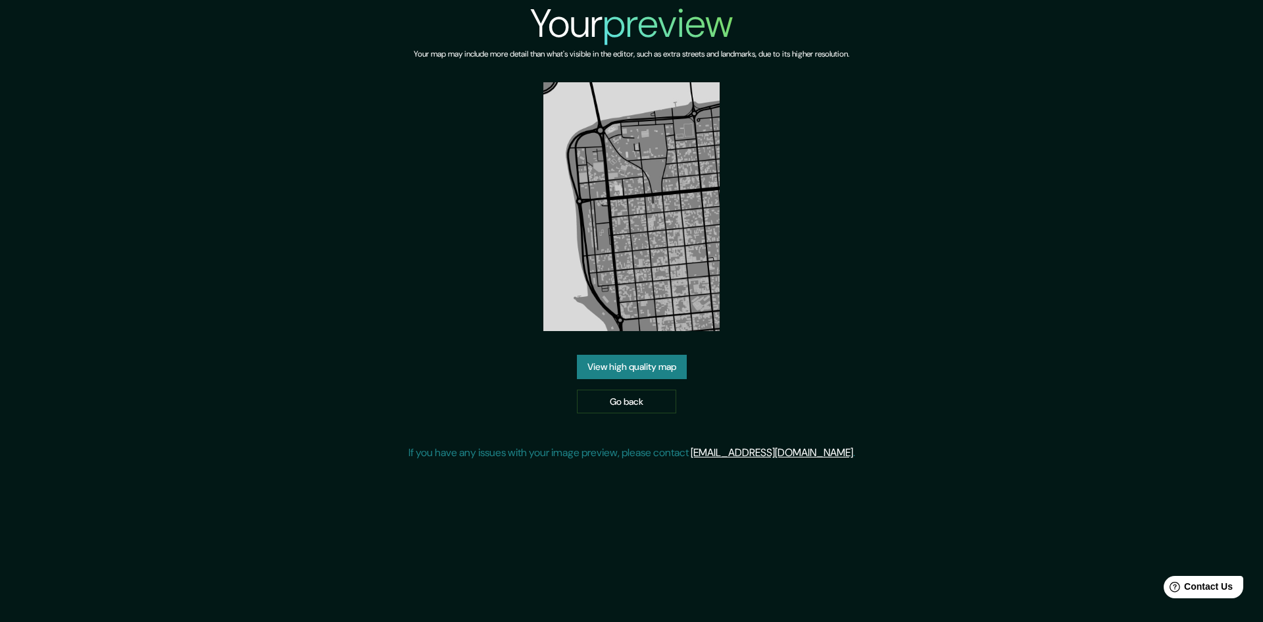
drag, startPoint x: 649, startPoint y: 259, endPoint x: 334, endPoint y: 392, distance: 341.6
click at [334, 392] on div "Your preview Your map may include more detail than what's visible in the editor…" at bounding box center [631, 235] width 1263 height 471
